Goal: Information Seeking & Learning: Understand process/instructions

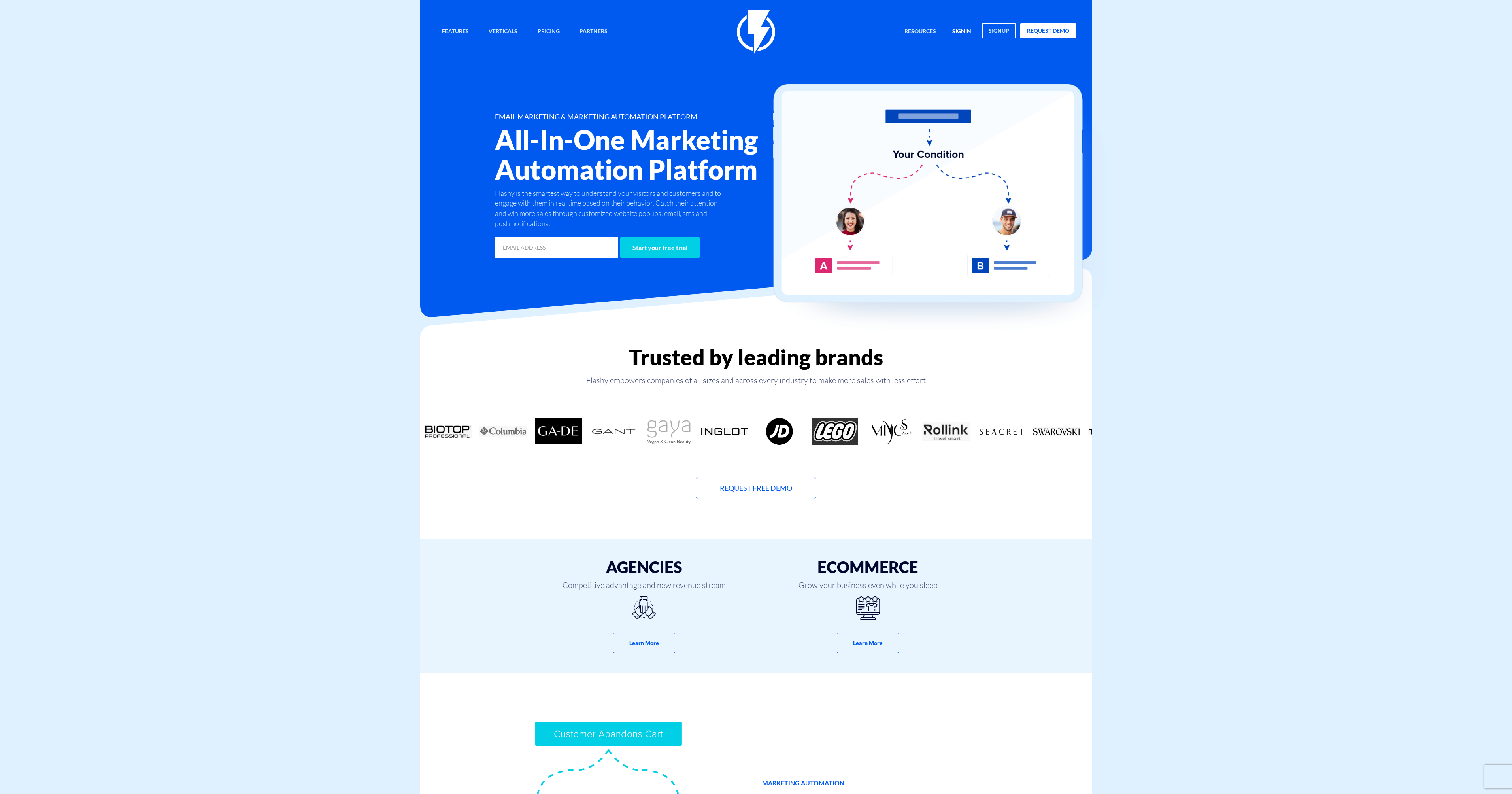
click at [962, 28] on link "signin" at bounding box center [961, 32] width 31 height 17
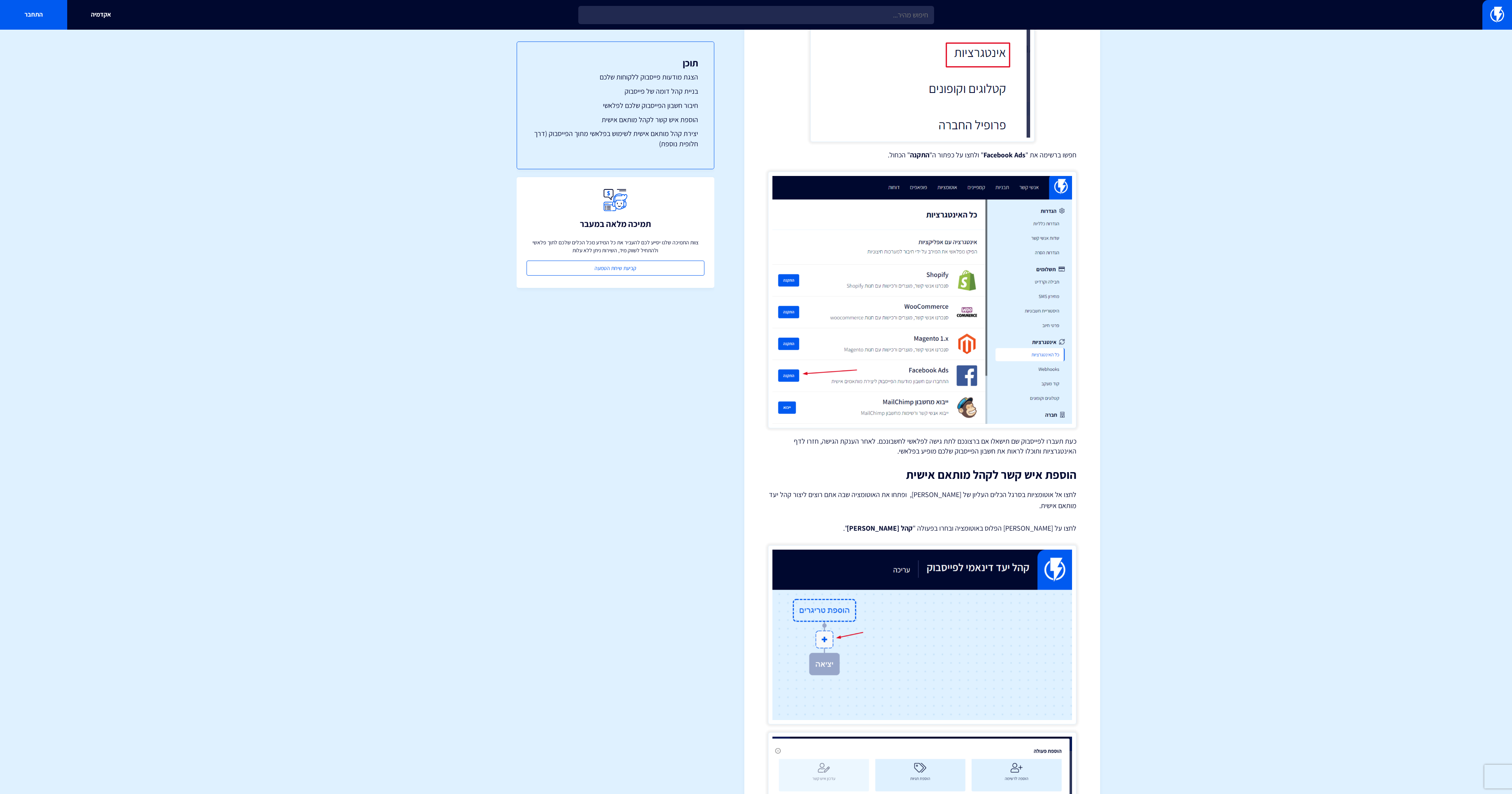
scroll to position [784, 0]
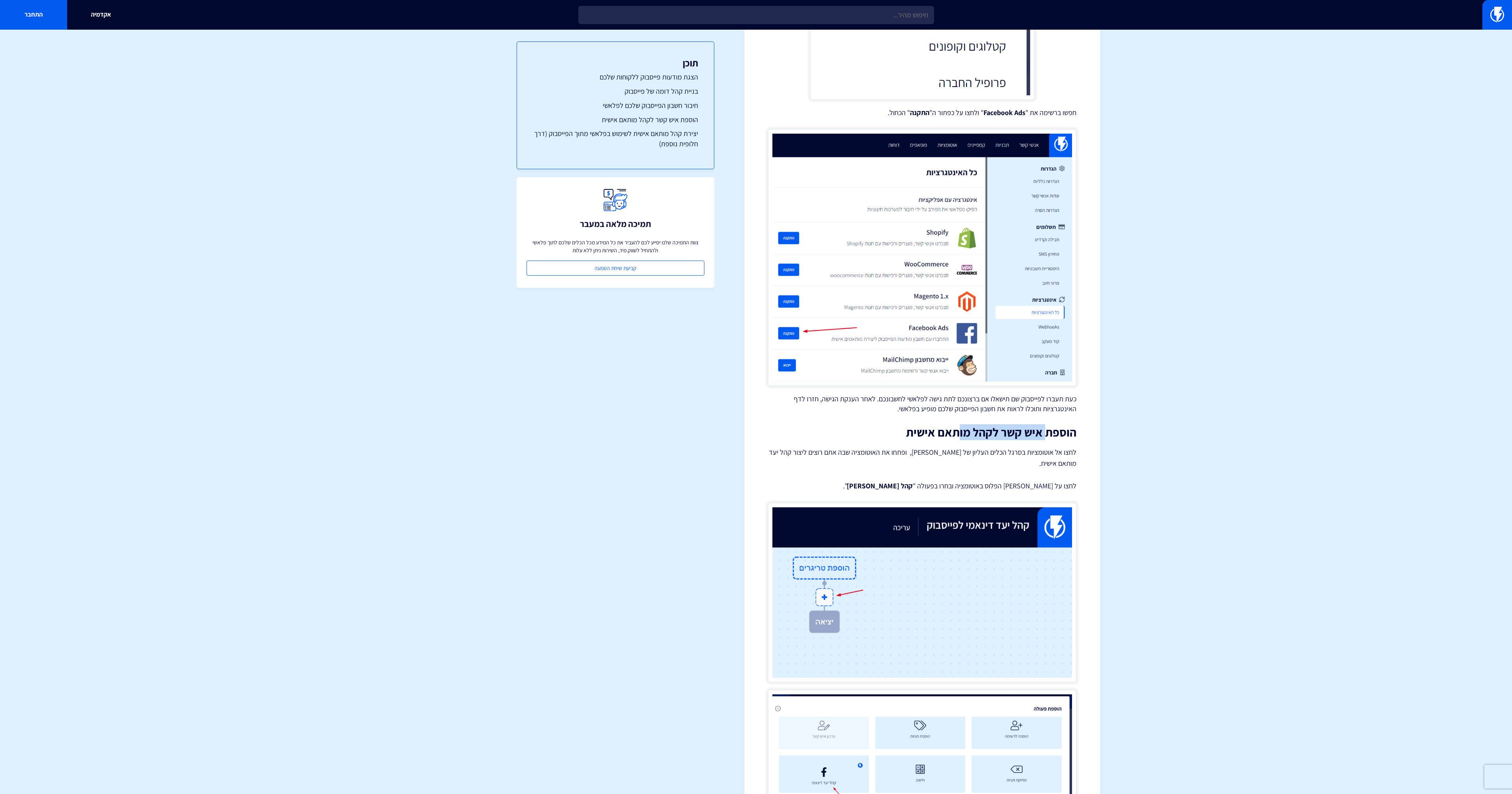
drag, startPoint x: 1040, startPoint y: 437, endPoint x: 954, endPoint y: 438, distance: 86.0
click at [956, 438] on h2 "הוספת איש קשר לקהל מותאם אישית" at bounding box center [922, 432] width 308 height 13
click at [954, 438] on h2 "הוספת איש קשר לקהל מותאם אישית" at bounding box center [922, 432] width 308 height 13
drag, startPoint x: 1064, startPoint y: 456, endPoint x: 957, endPoint y: 450, distance: 107.2
click at [966, 450] on p "לחצו אל אוטומציות בסרגל הכלים העליון של פלאשי, ופתחו את האוטומציה שבה אתם רוצים…" at bounding box center [922, 458] width 308 height 22
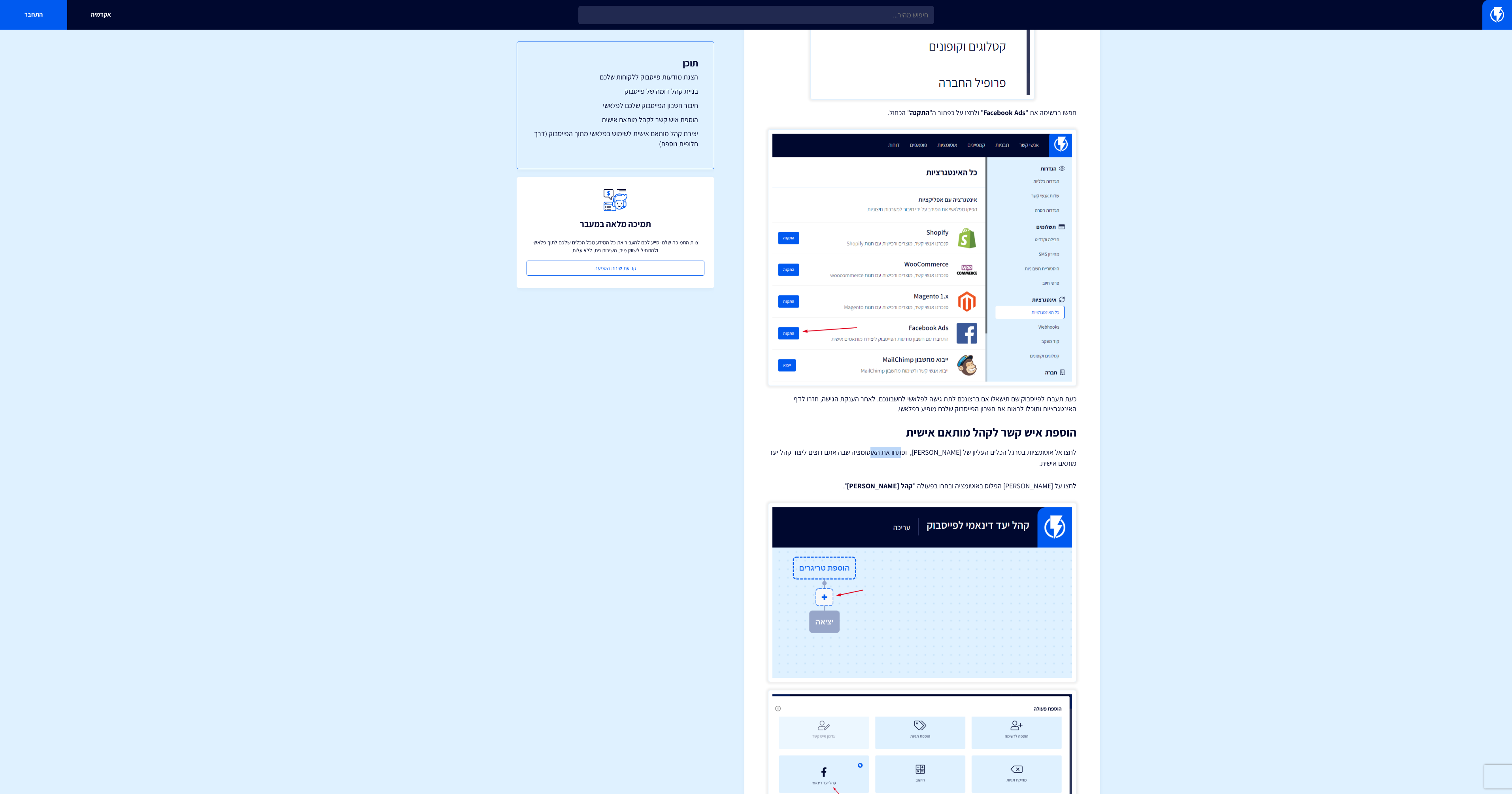
click at [866, 453] on p "לחצו אל אוטומציות בסרגל הכלים העליון של פלאשי, ופתחו את האוטומציה שבה אתם רוצים…" at bounding box center [922, 458] width 308 height 22
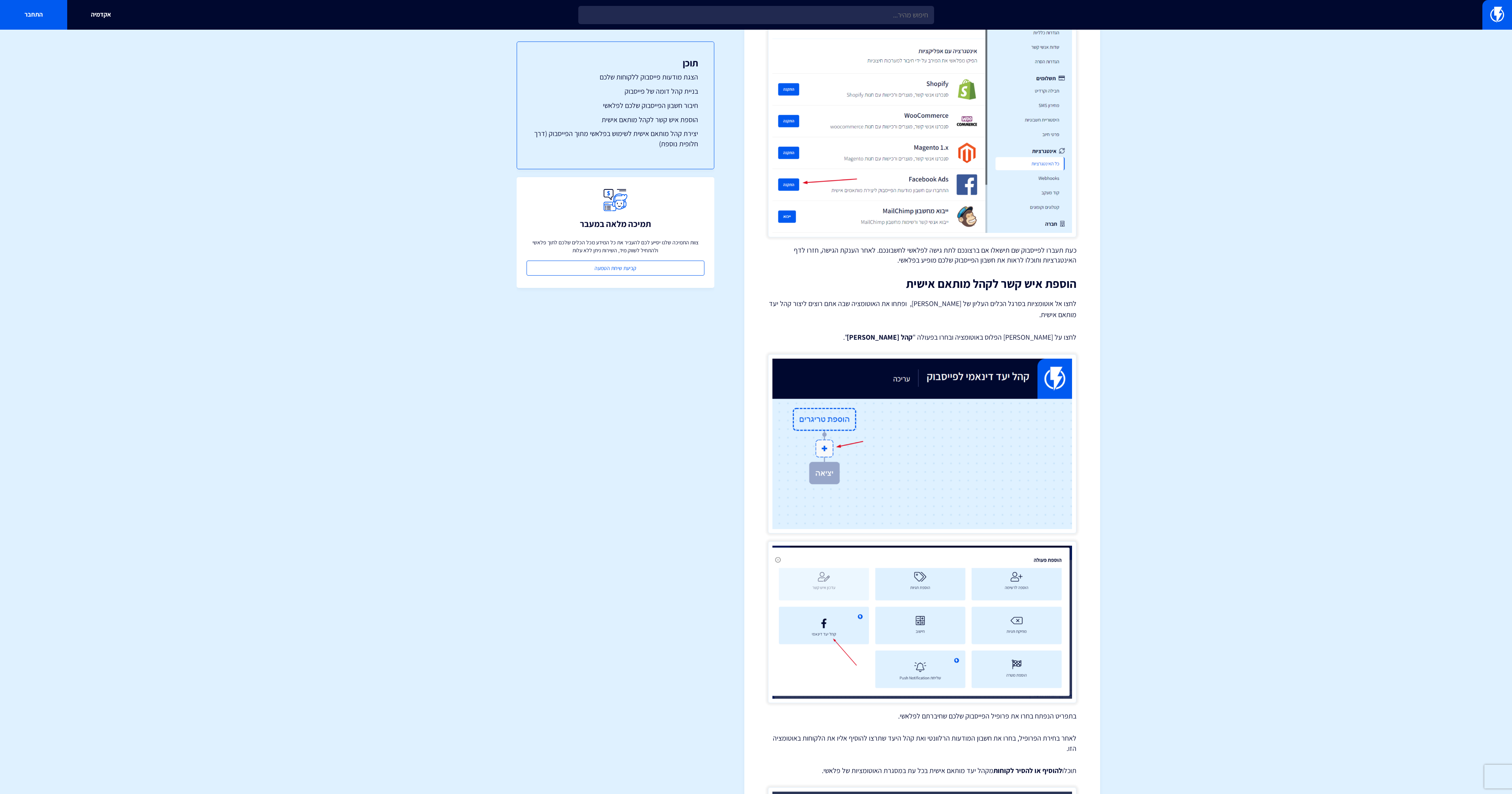
scroll to position [1029, 0]
